Goal: Transaction & Acquisition: Download file/media

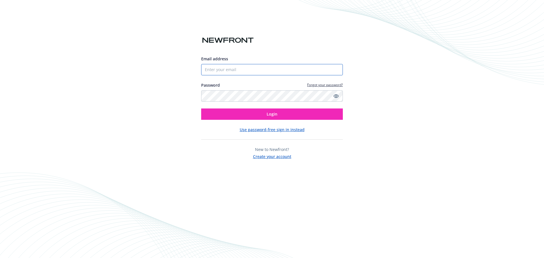
click at [222, 71] on input "Email address" at bounding box center [272, 69] width 142 height 11
type input "[PERSON_NAME][EMAIL_ADDRESS][DOMAIN_NAME]"
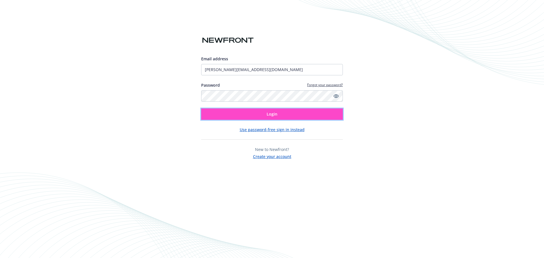
click at [251, 109] on button "Login" at bounding box center [272, 114] width 142 height 11
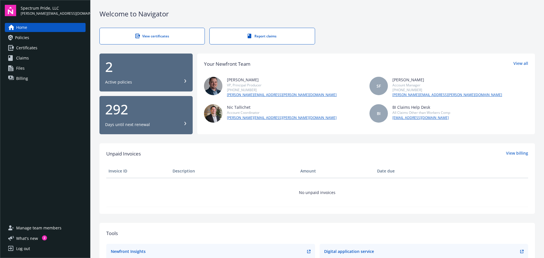
click at [173, 67] on div "2" at bounding box center [146, 67] width 82 height 14
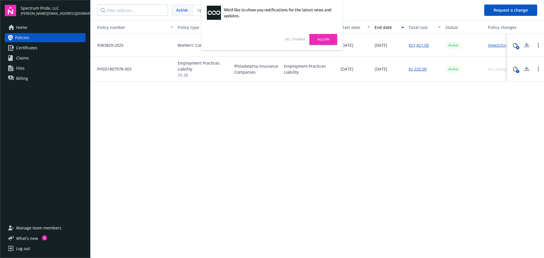
click at [526, 46] on icon at bounding box center [526, 45] width 7 height 7
click at [515, 46] on icon at bounding box center [515, 45] width 5 height 5
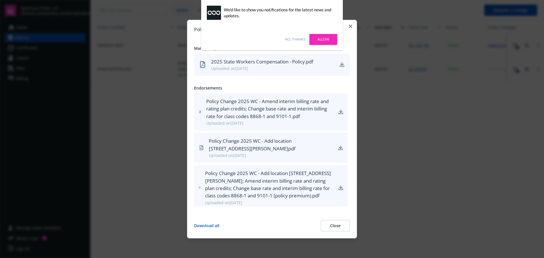
click at [341, 66] on icon "download" at bounding box center [342, 64] width 5 height 5
